Goal: Transaction & Acquisition: Purchase product/service

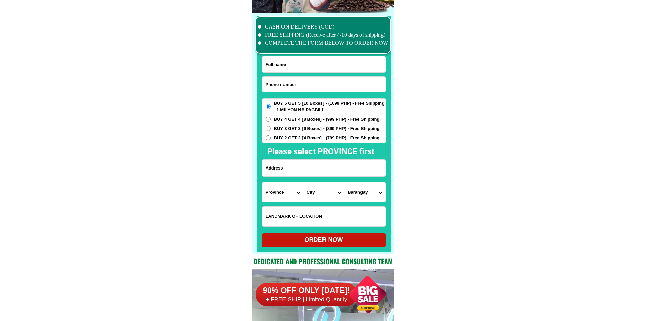
scroll to position [5273, 0]
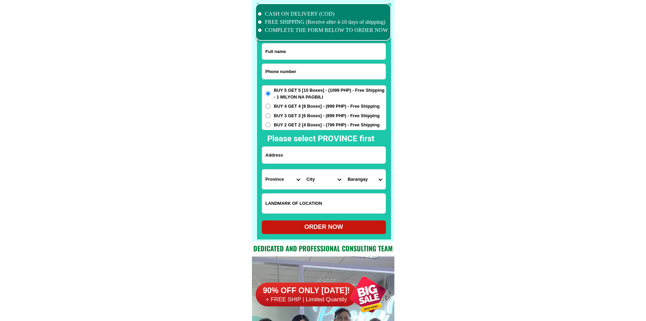
drag, startPoint x: 295, startPoint y: 62, endPoint x: 294, endPoint y: 70, distance: 7.5
click at [295, 63] on form "ORDER NOW Province Abra Agusan-del-norte Agusan-del-sur Aklan Albay Antique Apa…" at bounding box center [324, 138] width 124 height 191
click at [294, 70] on input "Input phone_number" at bounding box center [323, 71] width 123 height 15
paste input "09653858826"
type input "09653858826"
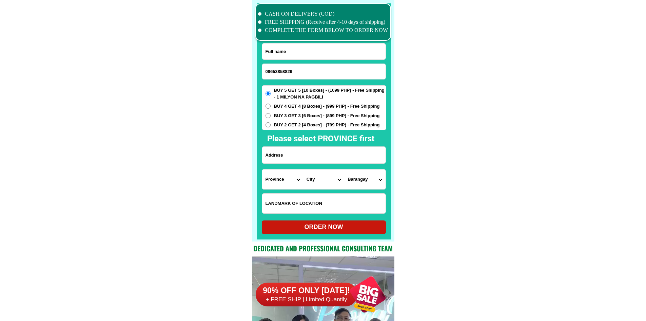
drag, startPoint x: 309, startPoint y: 51, endPoint x: 297, endPoint y: 7, distance: 45.2
click at [309, 51] on input "Input full_name" at bounding box center [323, 51] width 123 height 16
paste input "Bebeth Campo"
type input "Bebeth Campo"
click at [314, 149] on input "Input address" at bounding box center [323, 155] width 123 height 17
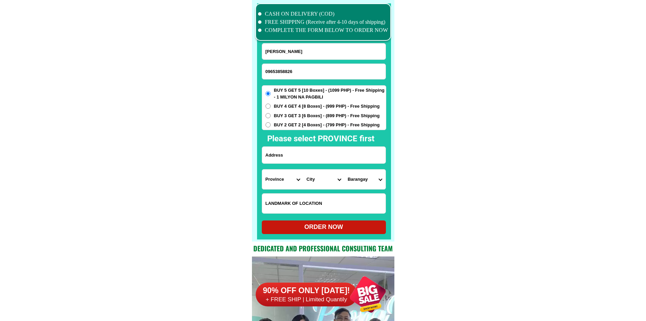
paste input "Brgy. Sainz Mapantad Mati City."
type input "Brgy. Sainz Mapantad Mati City."
click at [278, 184] on select "Province Abra Agusan-del-norte Agusan-del-sur Aklan Albay Antique Apayao Aurora…" at bounding box center [282, 179] width 41 height 20
select select "63_219"
click at [311, 183] on select "City" at bounding box center [323, 179] width 41 height 20
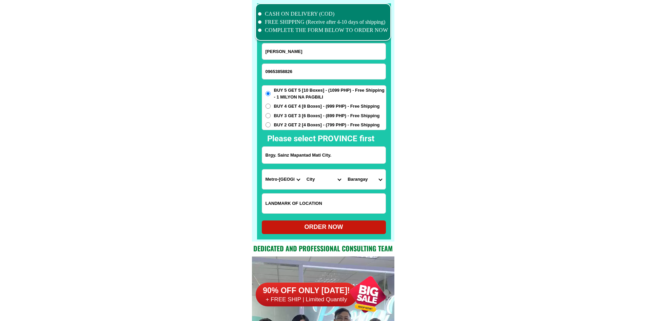
select select "63_2197133"
click at [331, 179] on select "City Binondo CALOOCAN Ermita Intramuros Las-pinas Makati Malabon-city Malate Ma…" at bounding box center [323, 179] width 41 height 20
drag, startPoint x: 311, startPoint y: 154, endPoint x: 317, endPoint y: 154, distance: 5.4
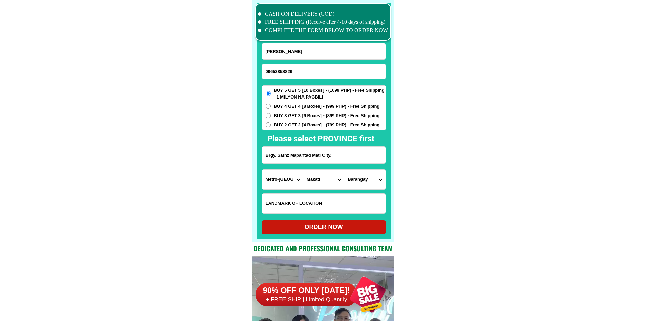
click at [317, 154] on input "Brgy. Sainz Mapantad Mati City." at bounding box center [323, 155] width 123 height 17
click at [315, 154] on input "Brgy. Sainz Mapantad Mati City." at bounding box center [323, 155] width 123 height 17
drag, startPoint x: 313, startPoint y: 153, endPoint x: 339, endPoint y: 156, distance: 26.3
click at [339, 156] on input "Brgy. Sainz Mapantad Mati City." at bounding box center [323, 155] width 123 height 17
drag, startPoint x: 293, startPoint y: 165, endPoint x: 288, endPoint y: 171, distance: 8.2
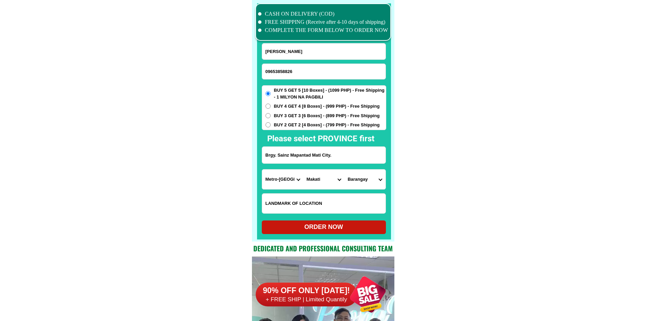
click at [289, 171] on form "Bebeth Campo 09653858826 ORDER NOW Brgy. Sainz Mapantad Mati City. Province Abr…" at bounding box center [324, 138] width 124 height 191
click at [280, 187] on select "Province Abra Agusan-del-norte Agusan-del-sur Aklan Albay Antique Apayao Aurora…" at bounding box center [282, 179] width 41 height 20
click at [272, 183] on select "Province Abra Agusan-del-norte Agusan-del-sur Aklan Albay Antique Apayao Aurora…" at bounding box center [282, 179] width 41 height 20
click at [274, 179] on select "Province Abra Agusan-del-norte Agusan-del-sur Aklan Albay Antique Apayao Aurora…" at bounding box center [282, 179] width 41 height 20
select select "63_807"
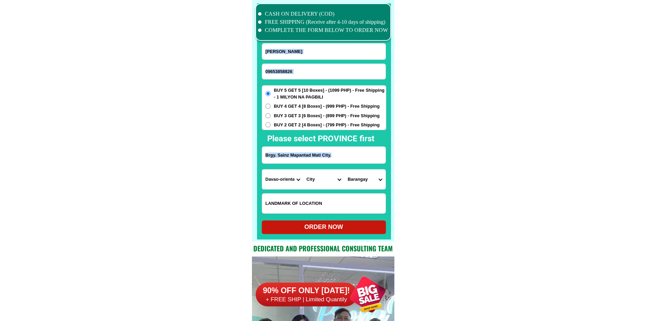
click at [317, 178] on select "City Baganga Banaybanay Boston Caraga Cateel Davao-oriental-san-isidro Governor…" at bounding box center [323, 179] width 41 height 20
select select "63_8076428"
click at [303, 169] on select "City Baganga Banaybanay Boston Caraga Cateel Davao-oriental-san-isidro Governor…" at bounding box center [323, 179] width 41 height 20
click at [380, 180] on select "Barangay Badas Bobon Buso Cabuaya Central (pob.) Culian Dahican Danao Dawan Don…" at bounding box center [364, 179] width 41 height 20
select select "63_80764282128"
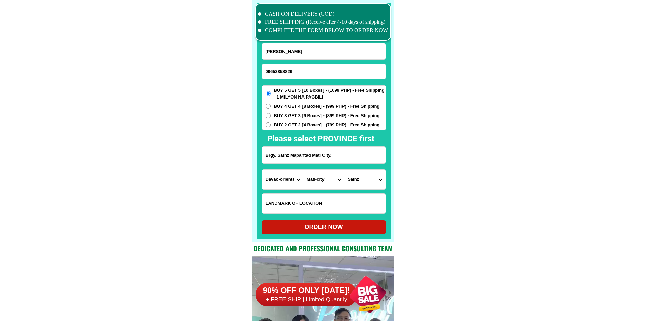
click at [351, 234] on div at bounding box center [324, 121] width 134 height 236
click at [347, 226] on div "ORDER NOW" at bounding box center [324, 226] width 124 height 9
radio input "true"
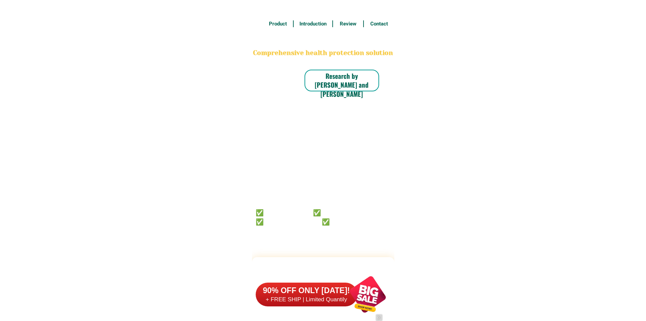
type input "09675617406"
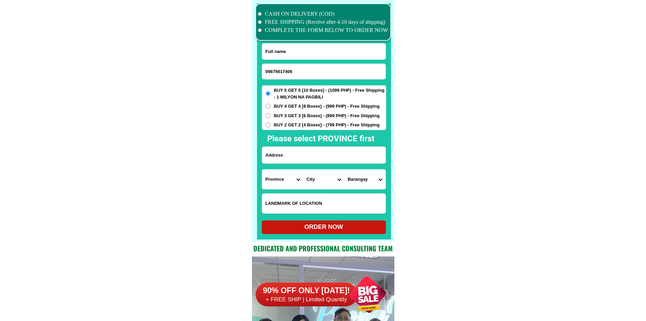
scroll to position [5273, 0]
click at [317, 47] on input "Input full_name" at bounding box center [323, 51] width 123 height 16
paste input "[PERSON_NAME] Esqullona [PERSON_NAME]"
type input "[PERSON_NAME] Esqullona [PERSON_NAME]"
click at [289, 159] on input "Input address" at bounding box center [323, 155] width 123 height 17
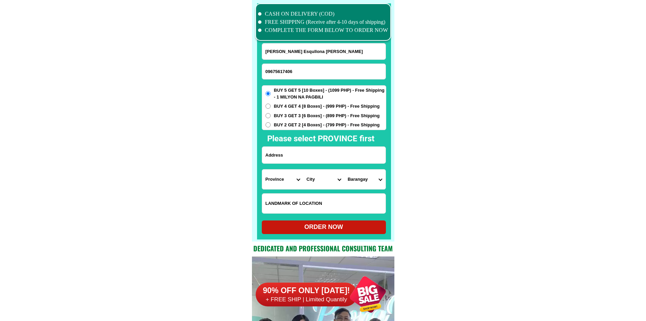
paste input "nabu navita puro City stuffal amba City"
type input "nabu navita puro City stuffal amba City"
click at [329, 158] on input "nabu navita puro City stuffal amba City" at bounding box center [323, 155] width 123 height 17
paste input "O926 039 4492"
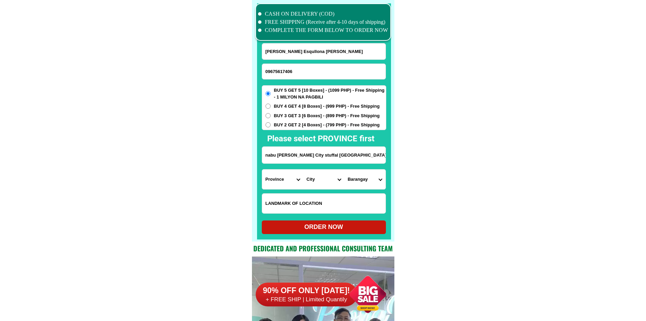
click at [308, 70] on input "09675617406" at bounding box center [323, 71] width 123 height 15
paste input "Input phone_number"
click at [287, 72] on input "O926 039 4492" at bounding box center [323, 71] width 123 height 15
click at [279, 69] on input "O926 0394492" at bounding box center [323, 71] width 123 height 15
click at [278, 68] on input "O926 0394492" at bounding box center [323, 71] width 123 height 15
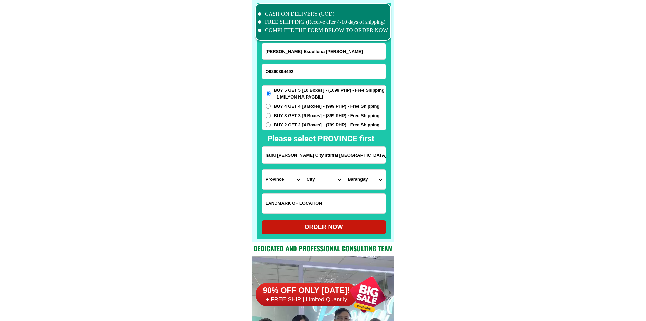
drag, startPoint x: 270, startPoint y: 71, endPoint x: 264, endPoint y: 71, distance: 6.4
click at [264, 71] on input "O9260394492" at bounding box center [323, 71] width 123 height 15
type input "09260394492"
drag, startPoint x: 425, startPoint y: 110, endPoint x: 386, endPoint y: 73, distance: 53.7
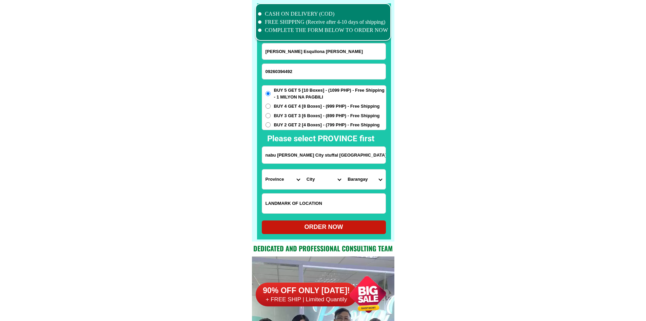
click at [307, 48] on input "Jennifer Esqullona Arellano" at bounding box center [323, 51] width 123 height 16
paste input "Nelia Magos"
type input "Nelia Magos"
click at [300, 116] on span "BUY 3 GET 3 [6 Boxes] - (899 PHP) - Free Shipping" at bounding box center [327, 115] width 106 height 7
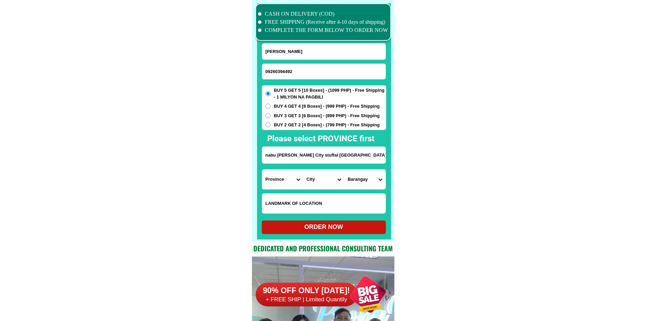
click at [271, 116] on input "BUY 3 GET 3 [6 Boxes] - (899 PHP) - Free Shipping" at bounding box center [268, 115] width 5 height 5
radio input "true"
click at [305, 151] on input "nabu navita puro City stuffal amba City" at bounding box center [323, 155] width 123 height 17
paste input "Wakas2 Colet subd KAWIT CAVITE MALAPIT SA SCHOOL NG WAKAS ELEM SCHOOL"
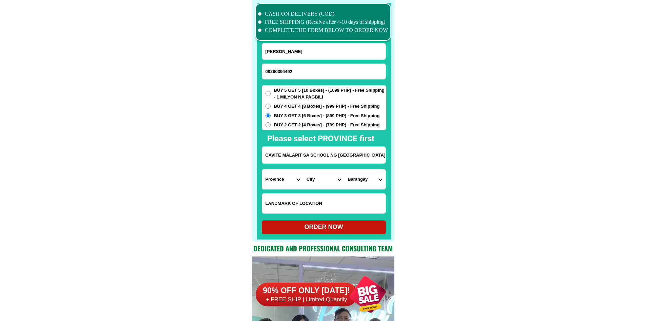
type input "Wakas2 Colet subd KAWIT CAVITE MALAPIT SA SCHOOL NG WAKAS ELEM SCHOOL"
click at [275, 183] on select "Province Abra Agusan-del-norte Agusan-del-sur Aklan Albay Antique Apayao Aurora…" at bounding box center [282, 179] width 41 height 20
select select "63_826"
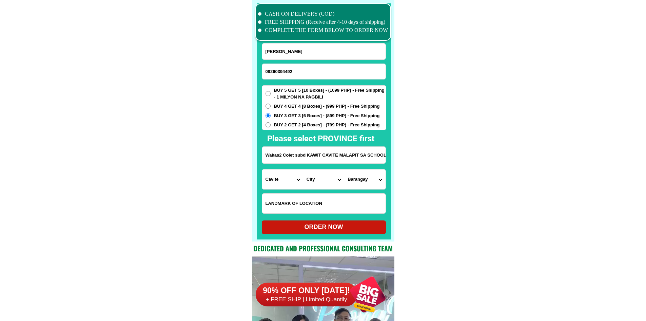
drag, startPoint x: 566, startPoint y: 209, endPoint x: 424, endPoint y: 194, distance: 143.3
click at [328, 180] on select "City Alfonso Amadeo Bacoor Carmona Cavite-city Cavite-magallanes Cavite-rosario…" at bounding box center [323, 179] width 41 height 20
select select "63_8265087"
drag, startPoint x: 478, startPoint y: 185, endPoint x: 402, endPoint y: 188, distance: 75.4
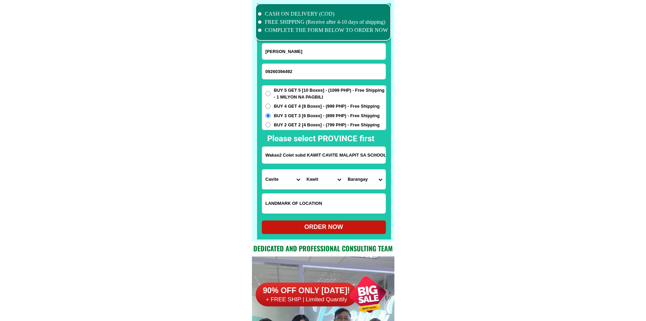
click at [363, 180] on select "Barangay Balsahan-bisita Batong dalig Binakayan-aplaya Binakayan-kanluran Congb…" at bounding box center [364, 179] width 41 height 20
click at [363, 179] on select "Barangay Balsahan-bisita Batong dalig Binakayan-aplaya Binakayan-kanluran Congb…" at bounding box center [364, 179] width 41 height 20
drag, startPoint x: 351, startPoint y: 156, endPoint x: 235, endPoint y: 158, distance: 116.0
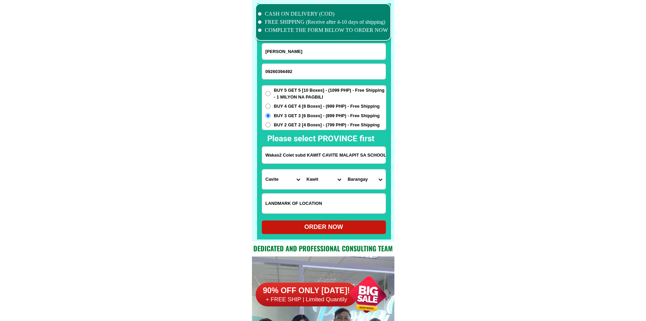
click at [377, 178] on select "Barangay Balsahan-bisita Batong dalig Binakayan-aplaya Binakayan-kanluran Congb…" at bounding box center [364, 179] width 41 height 20
click at [378, 179] on select "Barangay Balsahan-bisita Batong dalig Binakayan-aplaya Binakayan-kanluran Congb…" at bounding box center [364, 179] width 41 height 20
select select "63_82650879910"
drag, startPoint x: 431, startPoint y: 186, endPoint x: 423, endPoint y: 190, distance: 8.5
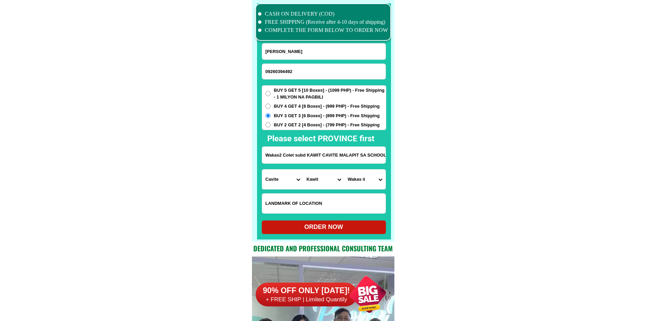
click at [351, 226] on div "ORDER NOW" at bounding box center [324, 226] width 124 height 9
type input "Wakas2 Colet subd KAWIT CAVITE MALAPIT SA SCHOOL NG WAKAS ELEM SCHOOL"
radio input "true"
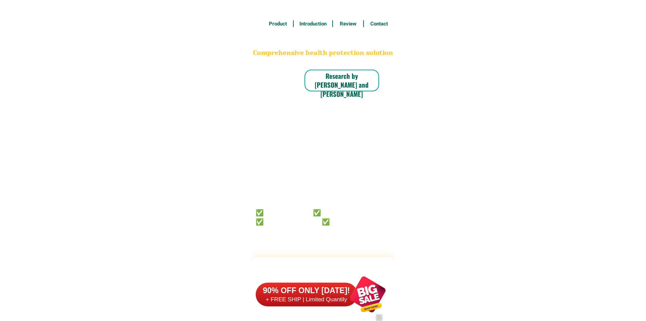
scroll to position [5273, 0]
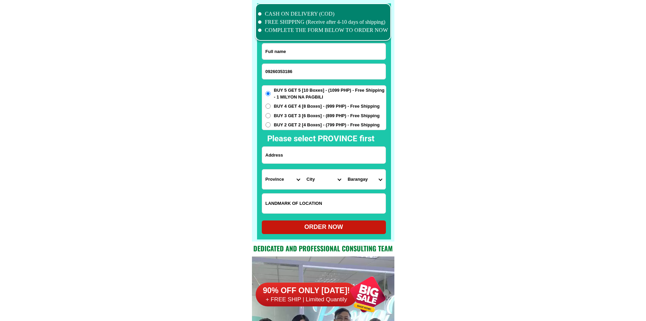
type input "09260353186"
drag, startPoint x: 327, startPoint y: 55, endPoint x: 316, endPoint y: 2, distance: 54.3
click at [327, 55] on input "Input full_name" at bounding box center [323, 51] width 123 height 16
paste input "Rosary. Lorica. Decena"
type input "Rosary. Lorica. Decena"
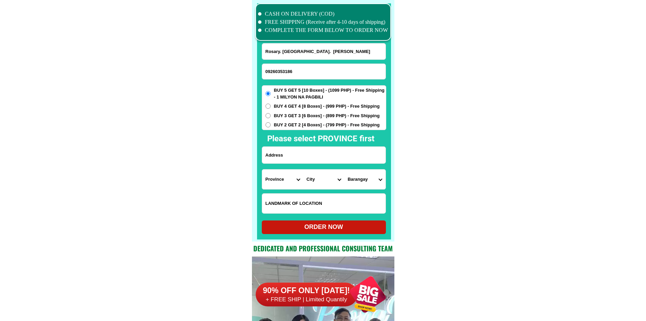
click at [313, 150] on input "Input address" at bounding box center [323, 155] width 123 height 17
paste input "P4inarado. Daraga. Albay. Phillipines."
type input "P4inarado. Daraga. Albay. Phillipines."
click at [273, 179] on select "Province [GEOGRAPHIC_DATA] [GEOGRAPHIC_DATA] [GEOGRAPHIC_DATA] [GEOGRAPHIC_DATA…" at bounding box center [282, 179] width 41 height 20
select select "63_402"
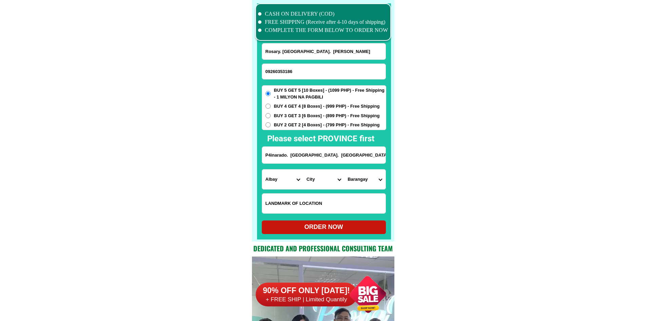
click at [262, 169] on select "Province [GEOGRAPHIC_DATA] [GEOGRAPHIC_DATA] [GEOGRAPHIC_DATA] [GEOGRAPHIC_DATA…" at bounding box center [282, 179] width 41 height 20
click at [317, 178] on select "City Albay-malinao Albay-santo-domingo Bacacay Camalig Daraga Guinobatan Jovell…" at bounding box center [323, 179] width 41 height 20
select select "63_4023678"
click at [355, 180] on select "Barangay Alcala Alobo Anislag Bagumbayan Balinad Banadero Banag Bascaran Bigao …" at bounding box center [364, 179] width 41 height 20
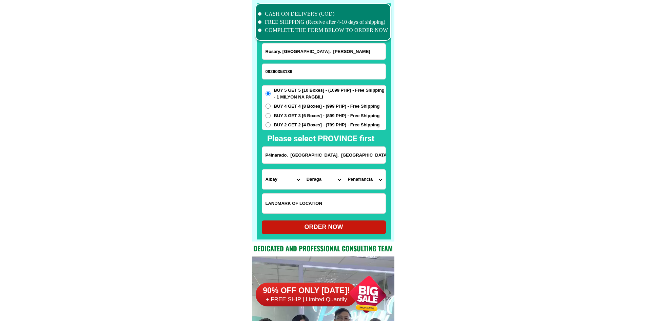
click at [364, 183] on select "Barangay Alcala Alobo Anislag Bagumbayan Balinad Banadero Banag Bascaran Bigao …" at bounding box center [364, 179] width 41 height 20
select select "63_40236785045"
drag, startPoint x: 450, startPoint y: 193, endPoint x: 398, endPoint y: 216, distance: 57.5
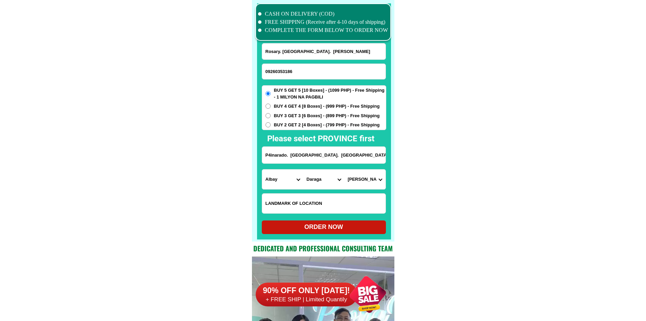
click at [347, 221] on div "ORDER NOW" at bounding box center [324, 227] width 124 height 14
type input "P4inarado. Daraga. Albay. Phillipines."
radio input "true"
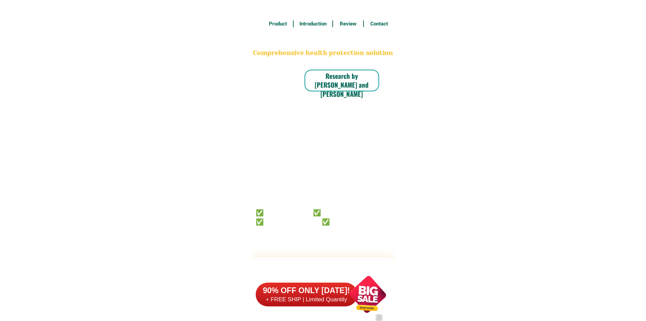
scroll to position [5273, 0]
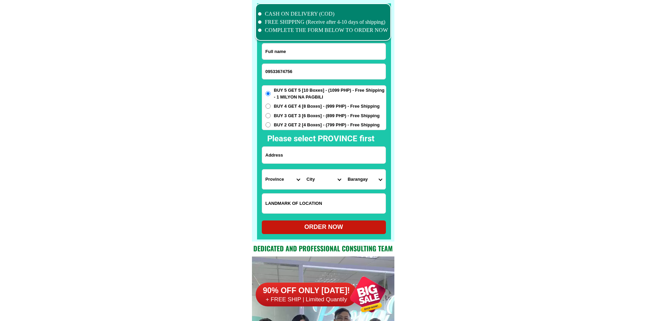
type input "09533674756"
click at [318, 51] on input "Input full_name" at bounding box center [323, 51] width 123 height 16
paste input "Virginia Torres"
type input "Virginia Torres"
click at [310, 109] on span "BUY 4 GET 4 [8 Boxes] - (999 PHP) - Free Shipping" at bounding box center [327, 106] width 106 height 7
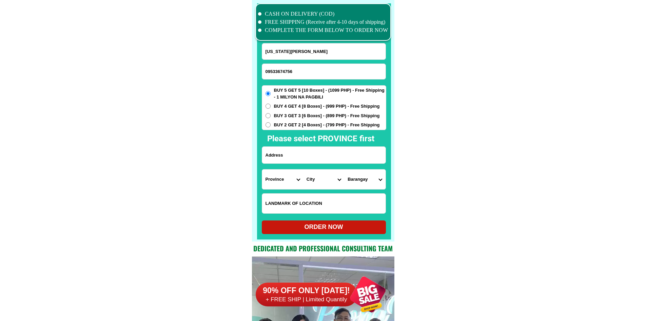
click at [271, 109] on input "BUY 4 GET 4 [8 Boxes] - (999 PHP) - Free Shipping" at bounding box center [268, 105] width 5 height 5
radio input "true"
click at [315, 154] on input "Input address" at bounding box center [323, 155] width 123 height 17
paste input "2300 tramo st Pasay city barangay 64likod ng barangaytanong doden"
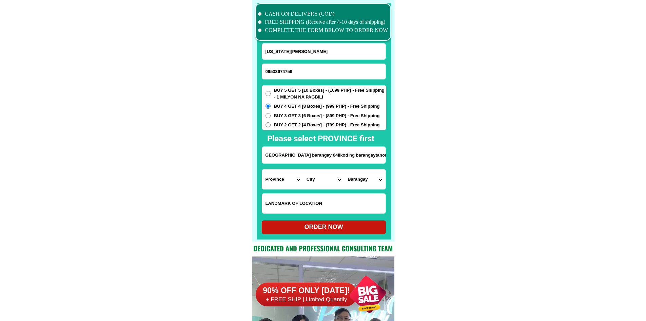
type input "2300 tramo st Pasay city barangay 64likod ng barangaytanong doden"
click at [282, 177] on select "Province [GEOGRAPHIC_DATA] [GEOGRAPHIC_DATA] [GEOGRAPHIC_DATA] [GEOGRAPHIC_DATA…" at bounding box center [282, 179] width 41 height 20
select select "63_219"
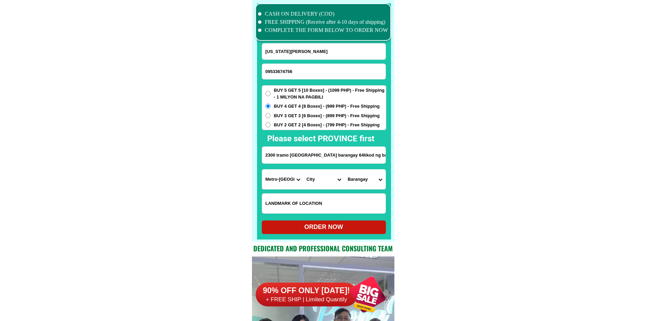
click at [315, 179] on select "City" at bounding box center [323, 179] width 41 height 20
select select "63_2196219"
click at [355, 181] on select "Barangay Barangay 1 Barangay 10 Barangay 100 Barangay 101 Barangay 102 Barangay…" at bounding box center [364, 179] width 41 height 20
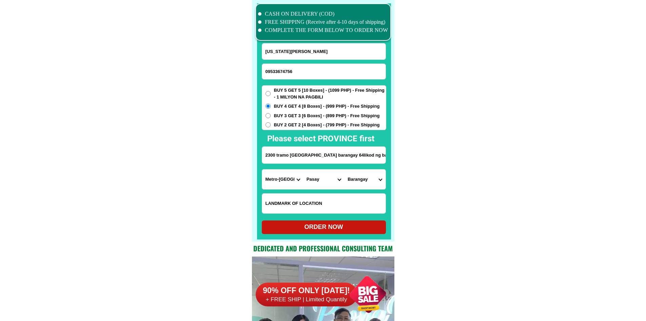
scroll to position [0, 26]
drag, startPoint x: 352, startPoint y: 161, endPoint x: 400, endPoint y: 162, distance: 48.2
click at [370, 179] on select "Barangay Barangay 1 Barangay 10 Barangay 100 Barangay 101 Barangay 102 Barangay…" at bounding box center [364, 179] width 41 height 20
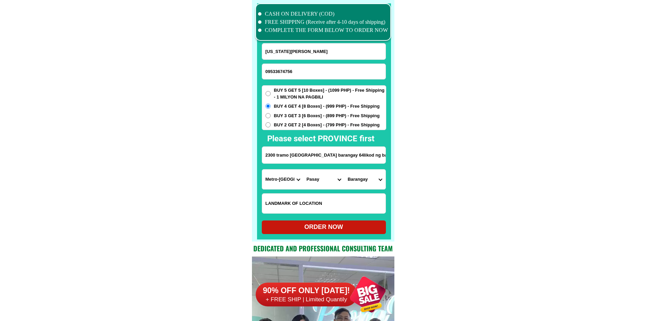
click at [370, 179] on select "Barangay Barangay 1 Barangay 10 Barangay 100 Barangay 101 Barangay 102 Barangay…" at bounding box center [364, 179] width 41 height 20
click at [358, 159] on input "2300 tramo st Pasay city barangay 64likod ng barangaytanong doden" at bounding box center [323, 155] width 123 height 17
click at [373, 182] on select "Barangay Barangay 1 Barangay 10 Barangay 100 Barangay 101 Barangay 102 Barangay…" at bounding box center [364, 179] width 41 height 20
select select "63_21962192782"
click at [344, 169] on select "Barangay Barangay 1 Barangay 10 Barangay 100 Barangay 101 Barangay 102 Barangay…" at bounding box center [364, 179] width 41 height 20
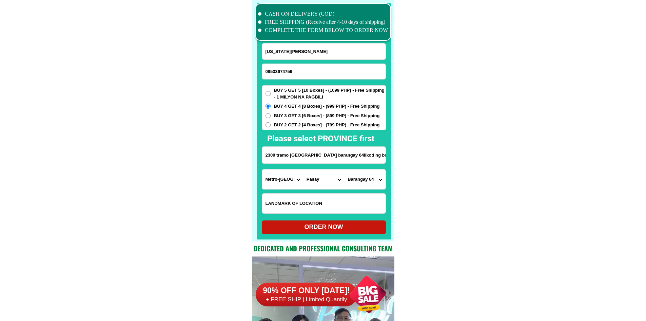
click at [336, 230] on div "ORDER NOW" at bounding box center [324, 226] width 124 height 9
type input "2300 tramo st Pasay city barangay 64likod ng barangaytanong doden"
radio input "true"
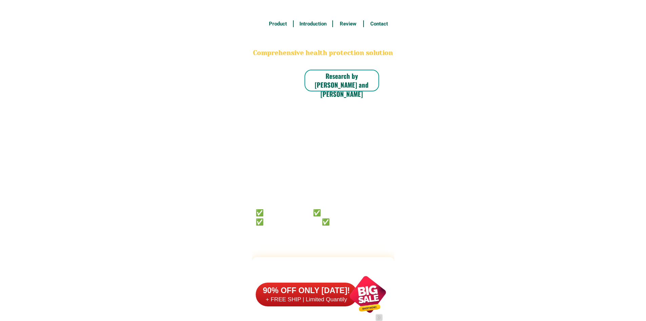
scroll to position [5273, 0]
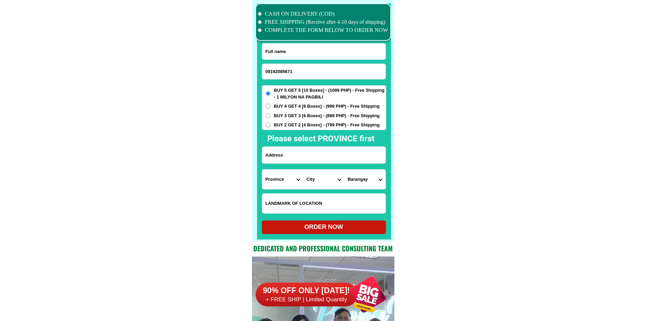
type input "09192085671"
click at [353, 59] on input "Input full_name" at bounding box center [323, 51] width 123 height 16
paste input "Eloida C Ambray"
type input "Eloida C Ambray"
click at [296, 158] on input "Input address" at bounding box center [323, 155] width 123 height 17
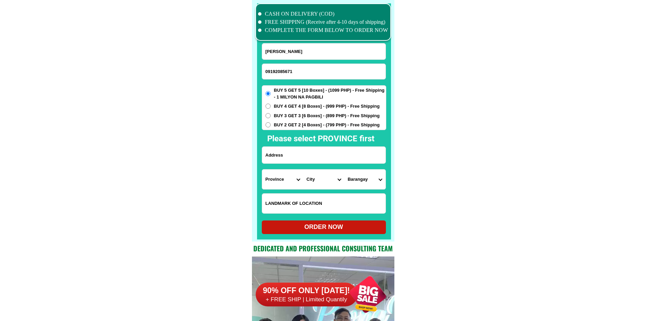
paste input "rillaneda St Linintian Cantilan Surigao del sur."
type input "rillaneda St Linintian Cantilan Surigao del sur."
click at [272, 184] on select "Province Abra Agusan-del-norte Agusan-del-sur Aklan Albay Antique Apayao Aurora…" at bounding box center [282, 179] width 41 height 20
click at [273, 185] on select "Province Abra Agusan-del-norte Agusan-del-sur Aklan Albay Antique Apayao Aurora…" at bounding box center [282, 179] width 41 height 20
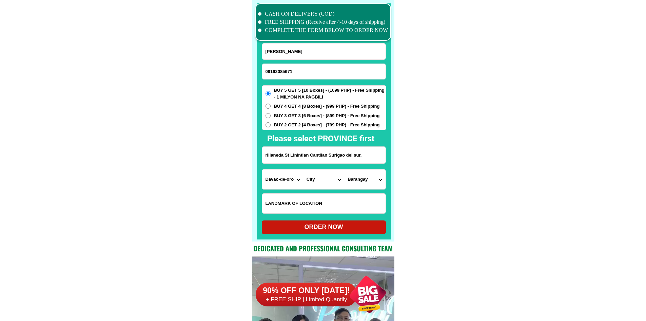
click at [273, 185] on select "Province Abra Agusan-del-norte Agusan-del-sur Aklan Albay Antique Apayao Aurora…" at bounding box center [282, 179] width 41 height 20
select select "63_115"
click at [327, 183] on select "City Barobo Bayabas Bislig-city Cagwait Cantilan Carrascal Hinatuan Lanuza Lian…" at bounding box center [323, 179] width 41 height 20
select select "63_1159100"
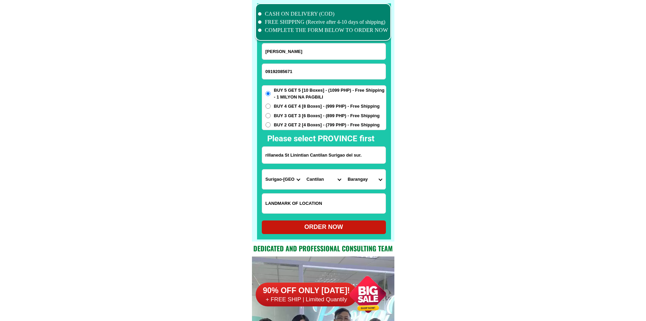
click at [354, 185] on select "Barangay Bugsukan Buntalid Cabangahan Cabas-an Calagdaan Consuelo General islan…" at bounding box center [364, 179] width 41 height 20
select select "63_11591004051"
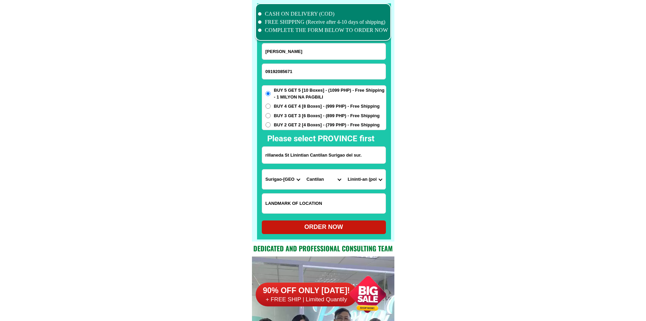
click at [346, 226] on div "ORDER NOW" at bounding box center [324, 226] width 124 height 9
type input "rillaneda St Linintian Cantilan Surigao del sur."
radio input "true"
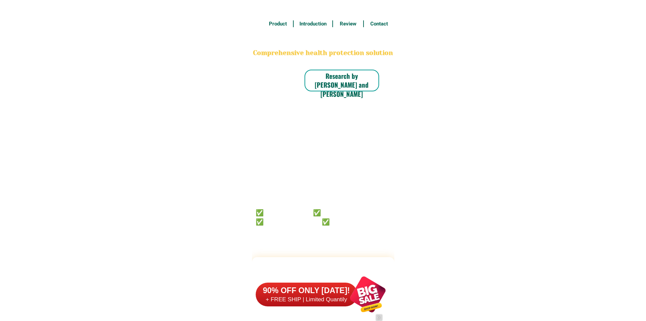
scroll to position [5273, 0]
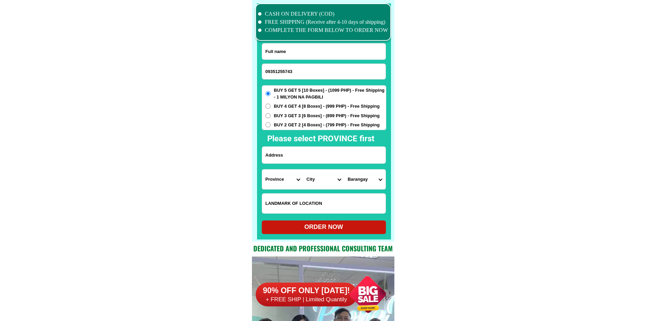
type input "09351255743"
click at [311, 46] on input "Input full_name" at bounding box center [323, 51] width 123 height 16
paste input "[PERSON_NAME] [GEOGRAPHIC_DATA]"
type input "[PERSON_NAME] [GEOGRAPHIC_DATA]"
click at [307, 155] on input "Input address" at bounding box center [323, 155] width 123 height 17
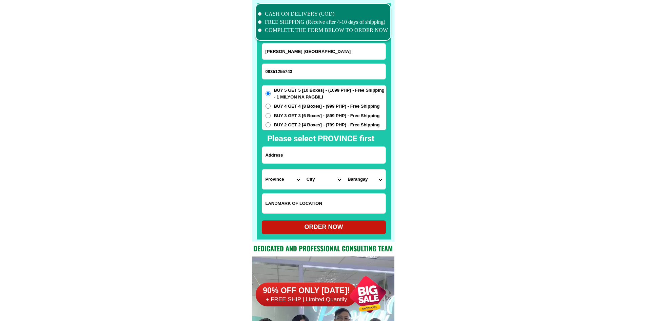
paste input "[STREET_ADDRESS]. Sur [GEOGRAPHIC_DATA][PERSON_NAME]"
type input "508 Balite St. Pob. Sur San Isidro N. Samar"
click at [277, 180] on select "Province [GEOGRAPHIC_DATA] [GEOGRAPHIC_DATA][PERSON_NAME][GEOGRAPHIC_DATA][GEOG…" at bounding box center [282, 179] width 41 height 20
select select "63_575"
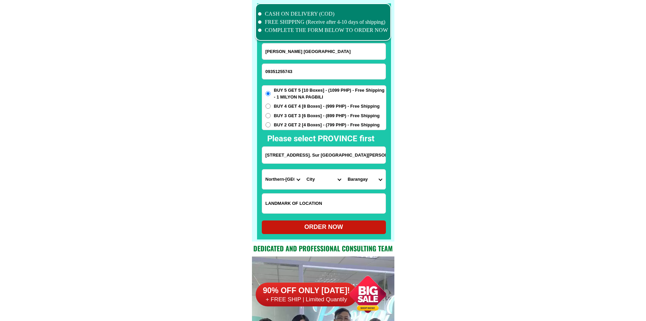
click at [326, 179] on select "City Allen Biri Bobon Capul Catubig Gamay Laoang Lapinig Las-navas Lavezares Lo…" at bounding box center [323, 179] width 41 height 20
select select "63_5759328"
click at [303, 169] on select "City Allen Biri Bobon Capul Catubig Gamay Laoang Lapinig Las-navas Lavezares Lo…" at bounding box center [323, 179] width 41 height 20
click at [324, 183] on select "City Allen Biri Bobon Capul Catubig Gamay Laoang Lapinig Las-navas Lavezares Lo…" at bounding box center [323, 179] width 41 height 20
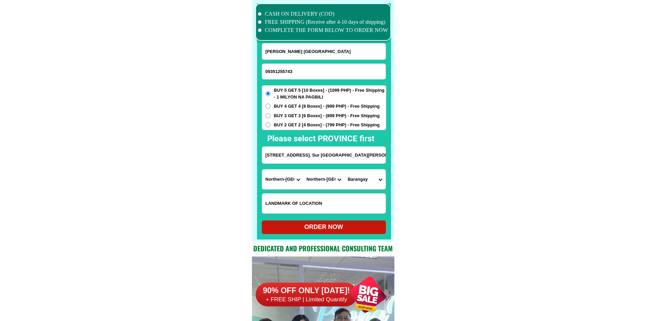
click at [303, 169] on select "City Allen Biri Bobon Capul Catubig Gamay Laoang Lapinig Las-navas Lavezares Lo…" at bounding box center [323, 179] width 41 height 20
click at [340, 182] on select "City Allen Biri Bobon Capul Catubig Gamay Laoang Lapinig Las-navas Lavezares Lo…" at bounding box center [323, 179] width 41 height 20
click at [358, 181] on select "Barangay Alegria Balite Buenavista Caglanipao Happy valley Mabuhay Palanit Pobl…" at bounding box center [364, 179] width 41 height 20
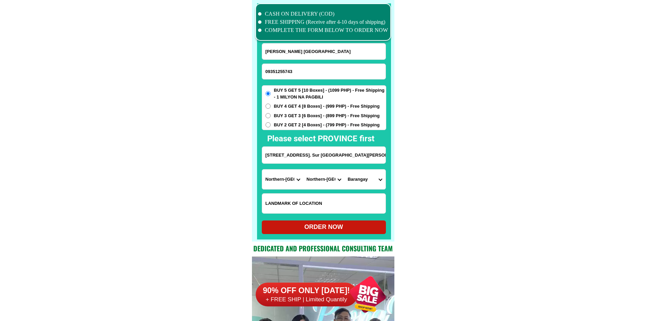
select select "63_5759328688"
drag, startPoint x: 414, startPoint y: 187, endPoint x: 404, endPoint y: 195, distance: 13.3
click at [329, 225] on div "ORDER NOW" at bounding box center [324, 226] width 124 height 9
radio input "true"
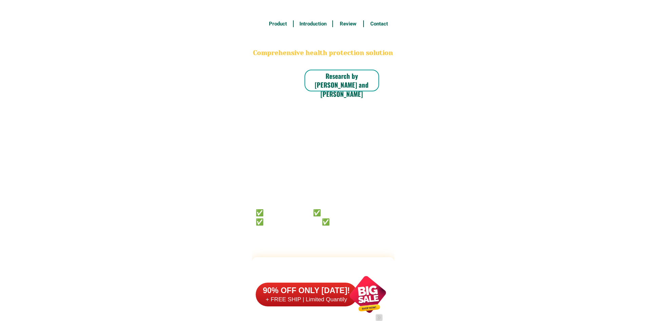
scroll to position [5273, 0]
